Goal: Navigation & Orientation: Find specific page/section

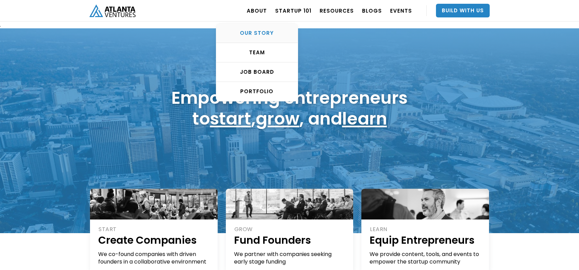
click at [260, 33] on div "OUR STORY" at bounding box center [256, 33] width 81 height 7
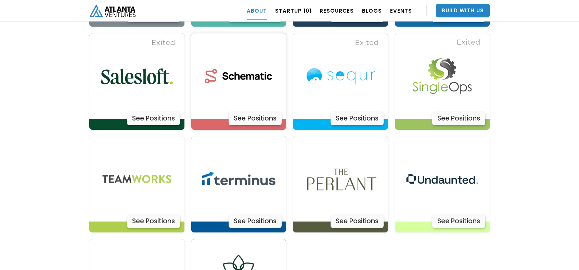
scroll to position [2188, 0]
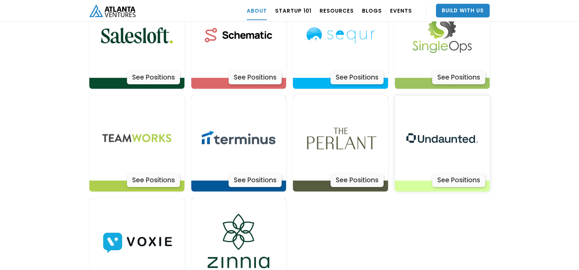
click at [452, 117] on img at bounding box center [441, 138] width 85 height 85
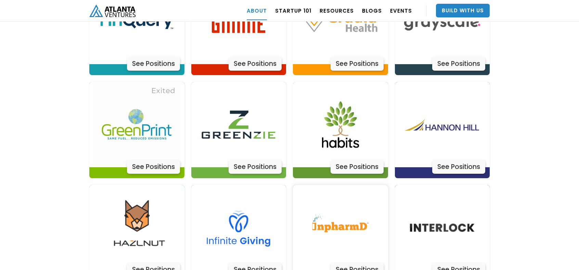
scroll to position [1675, 0]
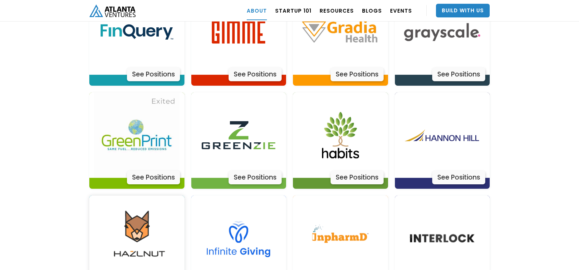
click at [135, 202] on img at bounding box center [136, 238] width 85 height 85
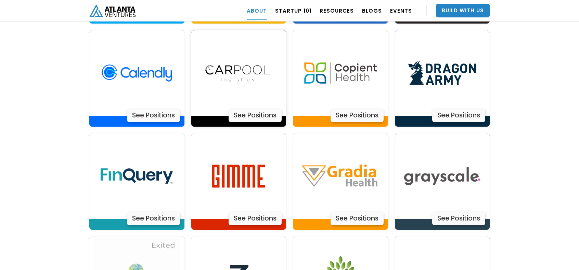
scroll to position [1641, 0]
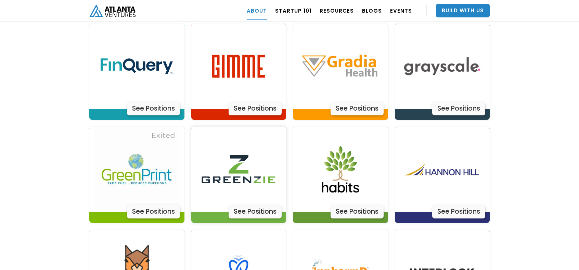
click at [253, 150] on img at bounding box center [238, 169] width 85 height 85
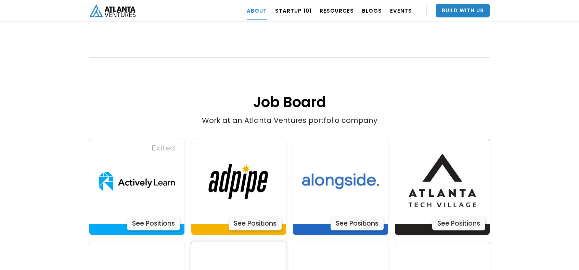
scroll to position [1299, 0]
